Goal: Transaction & Acquisition: Subscribe to service/newsletter

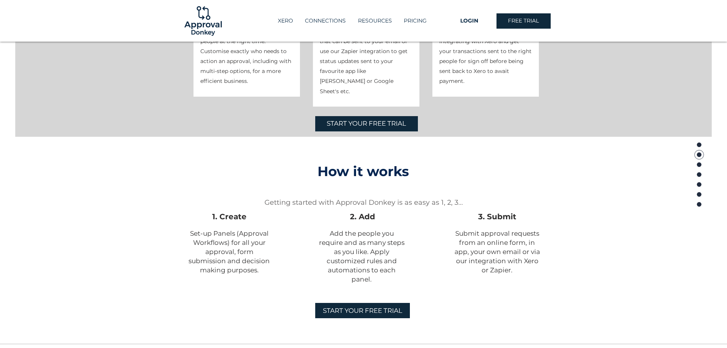
scroll to position [496, 0]
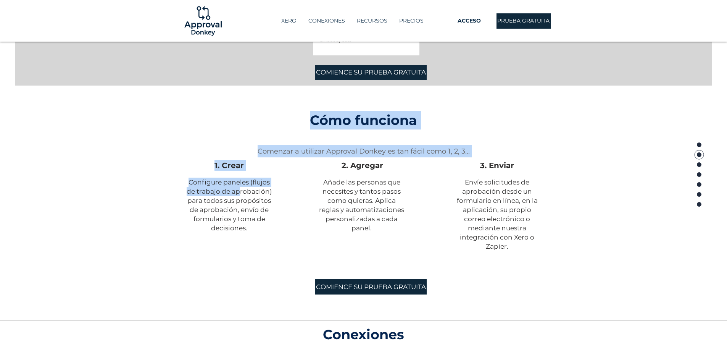
drag, startPoint x: 192, startPoint y: 196, endPoint x: 239, endPoint y: 193, distance: 47.4
click at [239, 193] on div "Cómo funciona Comenzar a utilizar Approval Donkey es tan fácil como 1, 2, 3... …" at bounding box center [363, 177] width 727 height 184
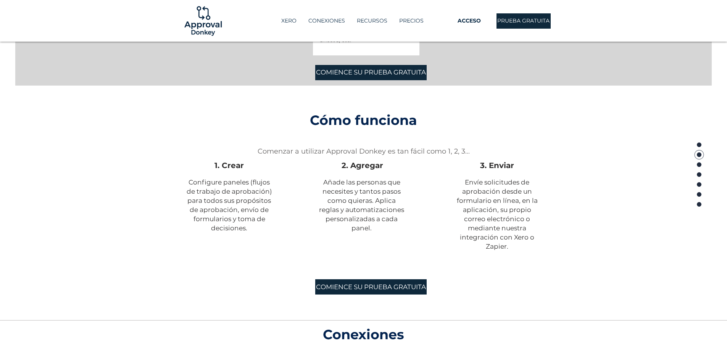
click at [201, 205] on span "Configure paneles (flujos de trabajo de aprobación) para todos sus propósitos d…" at bounding box center [229, 205] width 85 height 54
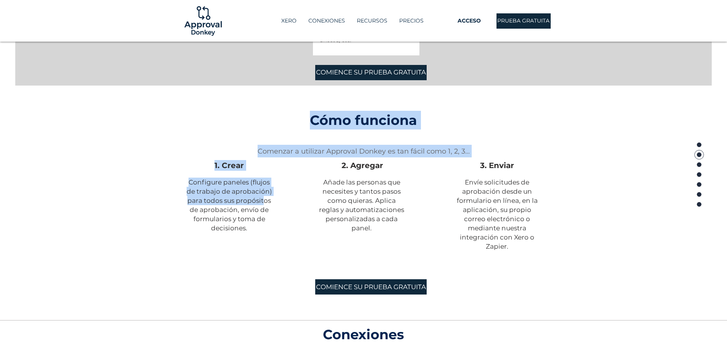
drag, startPoint x: 185, startPoint y: 202, endPoint x: 270, endPoint y: 203, distance: 84.7
click at [265, 203] on div "Cómo funciona Comenzar a utilizar Approval Donkey es tan fácil como 1, 2, 3... …" at bounding box center [363, 177] width 727 height 184
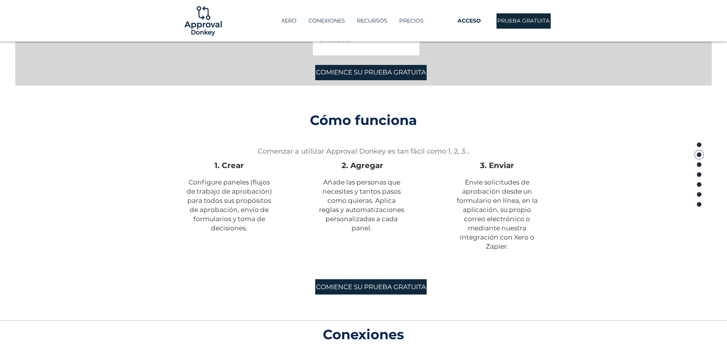
click at [272, 203] on p "Configure paneles (flujos de trabajo de aprobación) para todos sus propósitos d…" at bounding box center [229, 204] width 86 height 55
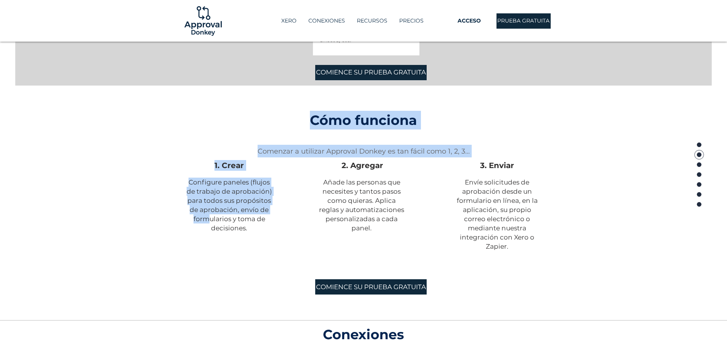
drag, startPoint x: 185, startPoint y: 211, endPoint x: 247, endPoint y: 213, distance: 61.9
click at [243, 216] on div "Cómo funciona Comenzar a utilizar Approval Donkey es tan fácil como 1, 2, 3... …" at bounding box center [363, 177] width 727 height 184
click at [258, 210] on font "Configure paneles (flujos de trabajo de aprobación) para todos sus propósitos d…" at bounding box center [229, 204] width 85 height 53
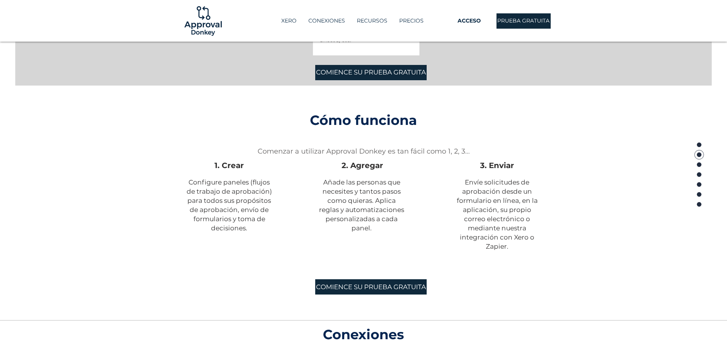
drag, startPoint x: 213, startPoint y: 216, endPoint x: 266, endPoint y: 220, distance: 52.9
click at [241, 221] on font "Configure paneles (flujos de trabajo de aprobación) para todos sus propósitos d…" at bounding box center [229, 204] width 85 height 53
click at [264, 220] on font "Configure paneles (flujos de trabajo de aprobación) para todos sus propósitos d…" at bounding box center [229, 204] width 85 height 53
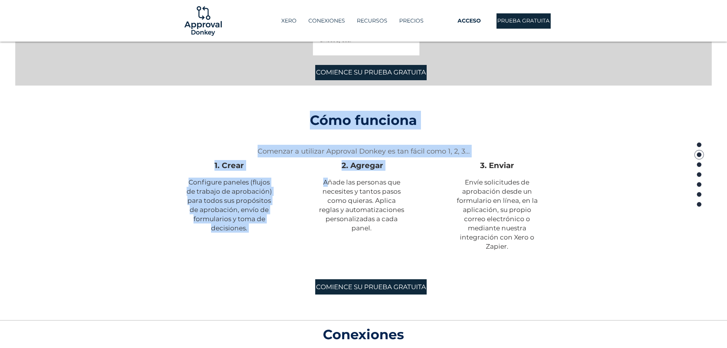
drag, startPoint x: 329, startPoint y: 182, endPoint x: 400, endPoint y: 176, distance: 70.9
click at [400, 176] on div "Cómo funciona Comenzar a utilizar Approval Donkey es tan fácil como 1, 2, 3... …" at bounding box center [363, 177] width 727 height 184
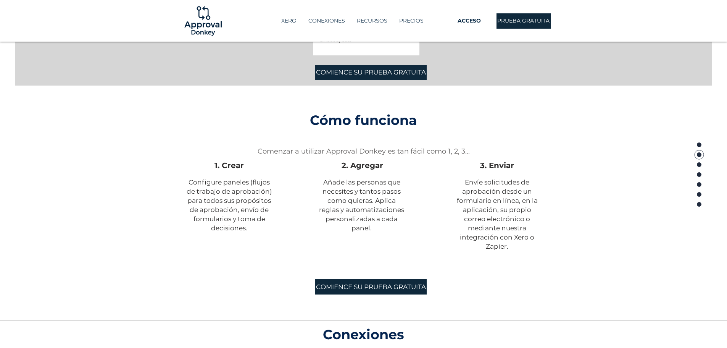
click at [347, 190] on font "Añade las personas que necesites y tantos pasos como quieras. Aplica reglas y a…" at bounding box center [361, 204] width 85 height 53
drag, startPoint x: 351, startPoint y: 190, endPoint x: 365, endPoint y: 198, distance: 15.9
click at [386, 193] on font "Añade las personas que necesites y tantos pasos como quieras. Aplica reglas y a…" at bounding box center [361, 204] width 85 height 53
click at [305, 214] on div at bounding box center [363, 177] width 727 height 184
drag, startPoint x: 373, startPoint y: 202, endPoint x: 305, endPoint y: 219, distance: 70.4
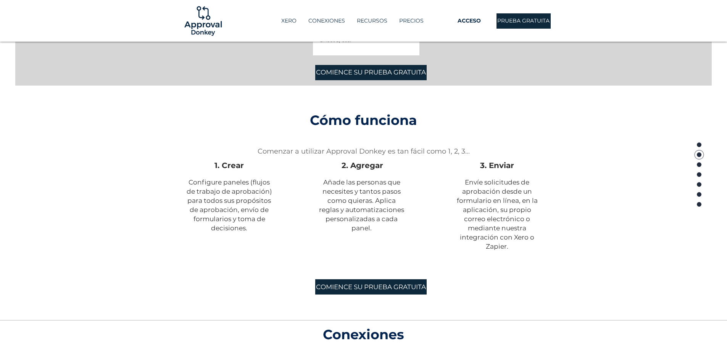
click at [372, 203] on font "Añade las personas que necesites y tantos pasos como quieras. Aplica reglas y a…" at bounding box center [361, 204] width 85 height 53
drag, startPoint x: 295, startPoint y: 222, endPoint x: 343, endPoint y: 210, distance: 49.9
click at [296, 222] on div at bounding box center [363, 177] width 727 height 184
click at [372, 212] on font "Añade las personas que necesites y tantos pasos como quieras. Aplica reglas y a…" at bounding box center [361, 204] width 85 height 53
click at [372, 219] on font "Añade las personas que necesites y tantos pasos como quieras. Aplica reglas y a…" at bounding box center [361, 204] width 85 height 53
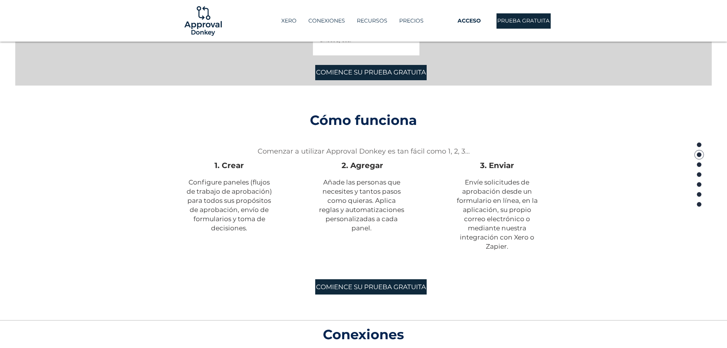
drag, startPoint x: 485, startPoint y: 187, endPoint x: 511, endPoint y: 189, distance: 26.8
click at [487, 187] on span "Envíe solicitudes de aprobación desde un formulario en línea, en la aplicación,…" at bounding box center [497, 213] width 81 height 73
click at [521, 190] on font "Envíe solicitudes de aprobación desde un formulario en línea, en la aplicación,…" at bounding box center [497, 214] width 81 height 72
drag, startPoint x: 478, startPoint y: 200, endPoint x: 534, endPoint y: 198, distance: 55.7
click at [480, 202] on font "Envíe solicitudes de aprobación desde un formulario en línea, en la aplicación,…" at bounding box center [497, 214] width 81 height 72
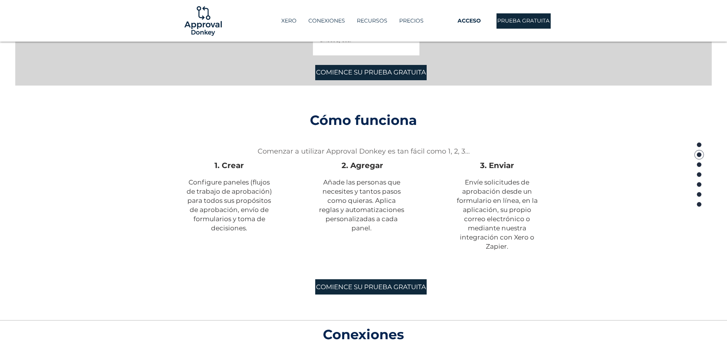
click at [534, 198] on font "Envíe solicitudes de aprobación desde un formulario en línea, en la aplicación,…" at bounding box center [497, 214] width 81 height 72
click at [491, 206] on font "Envíe solicitudes de aprobación desde un formulario en línea, en la aplicación,…" at bounding box center [497, 214] width 81 height 72
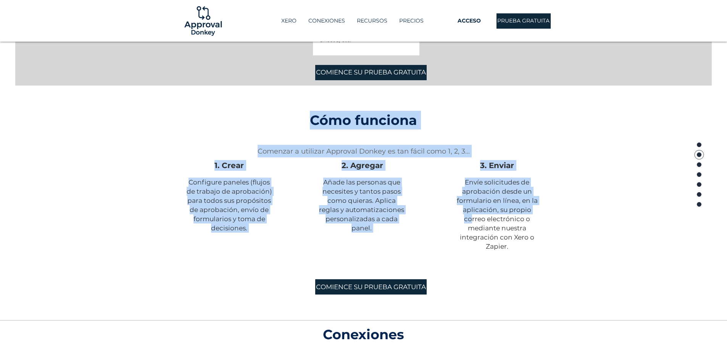
drag, startPoint x: 471, startPoint y: 218, endPoint x: 546, endPoint y: 216, distance: 75.6
click at [546, 216] on div "Cómo funciona Comenzar a utilizar Approval Donkey es tan fácil como 1, 2, 3... …" at bounding box center [363, 177] width 727 height 184
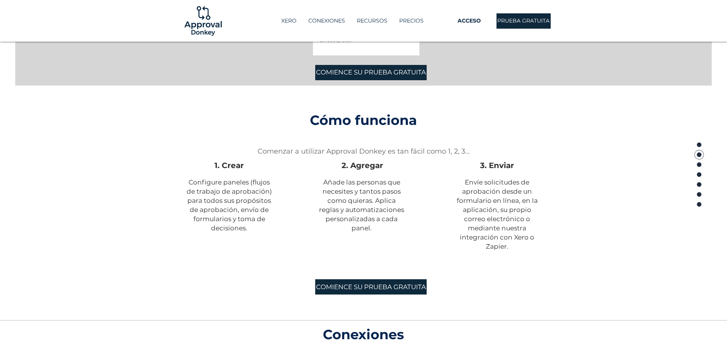
click at [506, 223] on span "Envíe solicitudes de aprobación desde un formulario en línea, en la aplicación,…" at bounding box center [497, 214] width 81 height 73
drag, startPoint x: 466, startPoint y: 230, endPoint x: 520, endPoint y: 232, distance: 53.5
click at [520, 232] on p "Envíe solicitudes de aprobación desde un formulario en línea, en la aplicación,…" at bounding box center [497, 213] width 86 height 73
drag, startPoint x: 469, startPoint y: 242, endPoint x: 503, endPoint y: 242, distance: 34.0
click at [469, 243] on p "Envíe solicitudes de aprobación desde un formulario en línea, en la aplicación,…" at bounding box center [497, 213] width 86 height 73
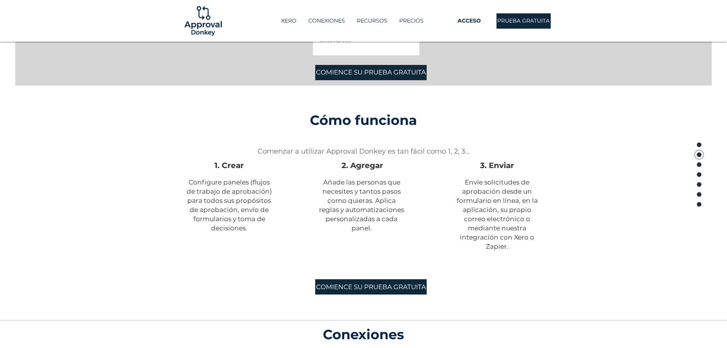
click at [522, 237] on font "Envíe solicitudes de aprobación desde un formulario en línea, en la aplicación,…" at bounding box center [497, 214] width 81 height 72
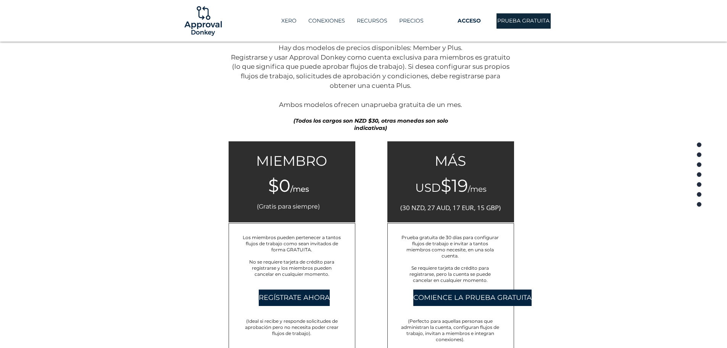
scroll to position [1374, 0]
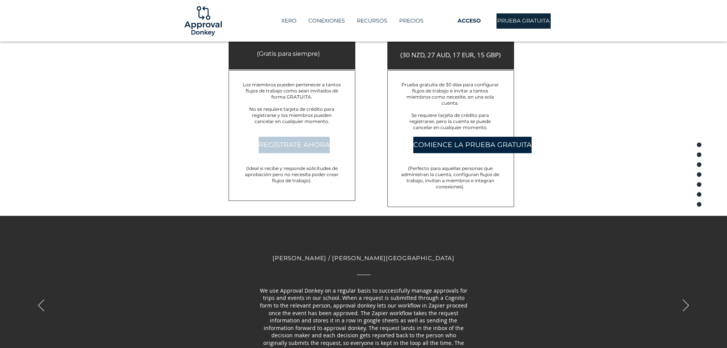
click at [292, 149] on font "REGÍSTRATE AHORA" at bounding box center [294, 144] width 71 height 8
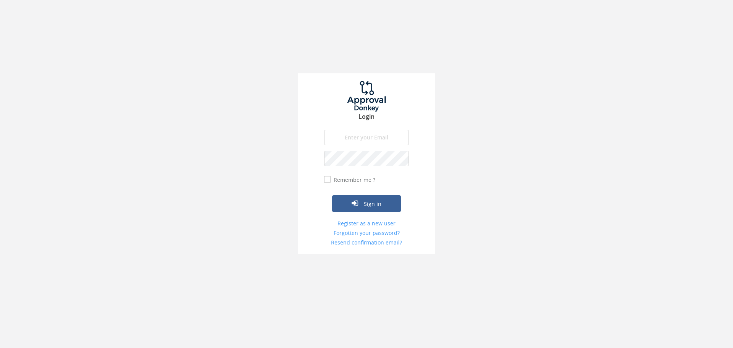
click at [367, 133] on input "email" at bounding box center [366, 137] width 85 height 15
click at [362, 137] on input "email" at bounding box center [366, 137] width 85 height 15
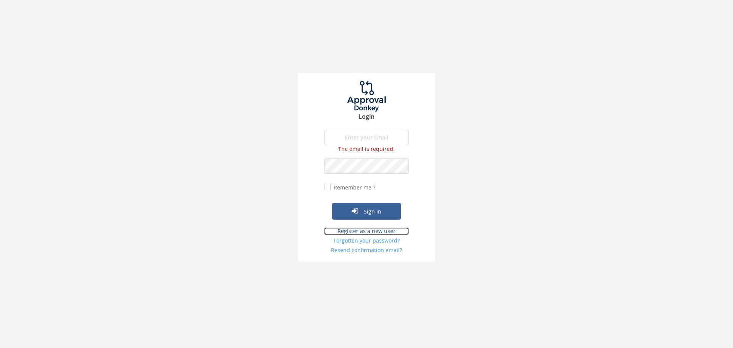
click at [383, 224] on form "The email is required. Invalid email address. The password is required. The ema…" at bounding box center [366, 192] width 85 height 124
click at [384, 230] on link "Register as a new user" at bounding box center [366, 231] width 85 height 8
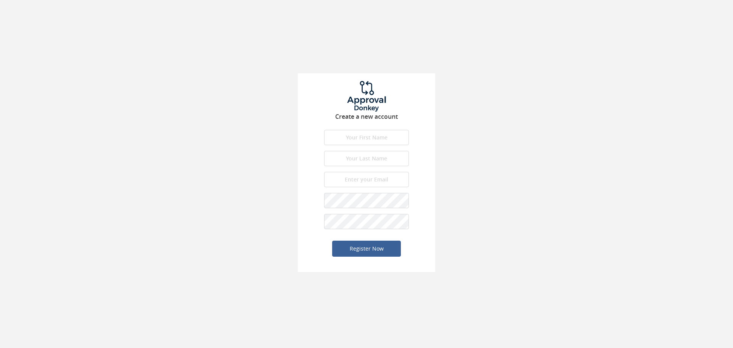
click at [369, 140] on input "text" at bounding box center [366, 137] width 85 height 15
type input "[PERSON_NAME]"
type input "[PERSON_NAME][EMAIL_ADDRESS][PERSON_NAME][DOMAIN_NAME]"
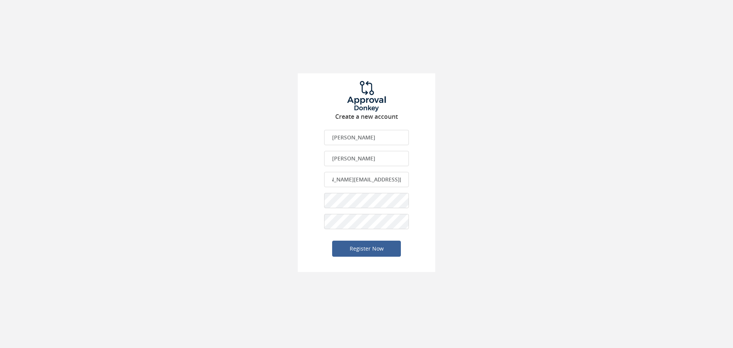
click at [456, 125] on div "Create a new account [PERSON_NAME] First name is required. First name must be l…" at bounding box center [366, 136] width 733 height 272
